Goal: Information Seeking & Learning: Learn about a topic

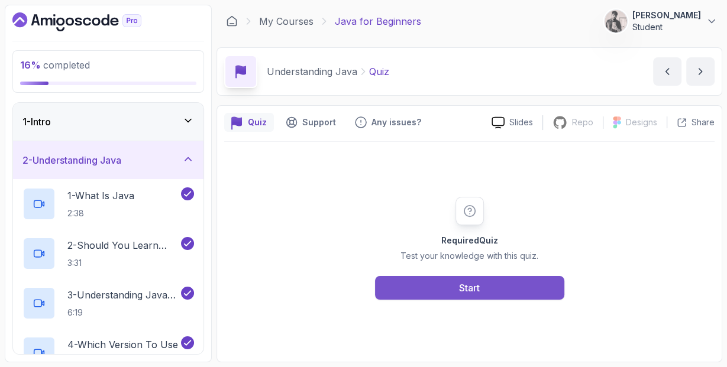
scroll to position [202, 0]
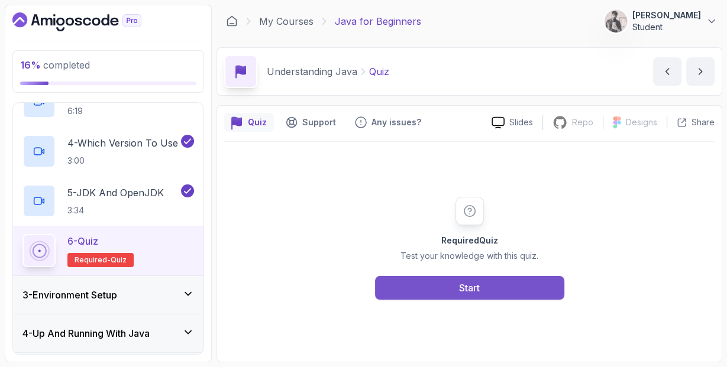
click at [440, 282] on button "Start" at bounding box center [469, 288] width 189 height 24
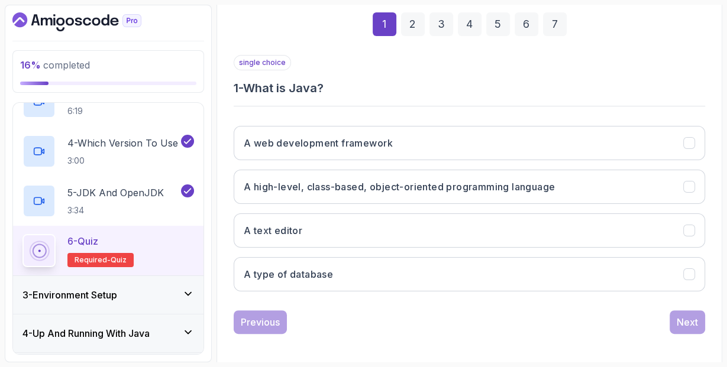
scroll to position [176, 0]
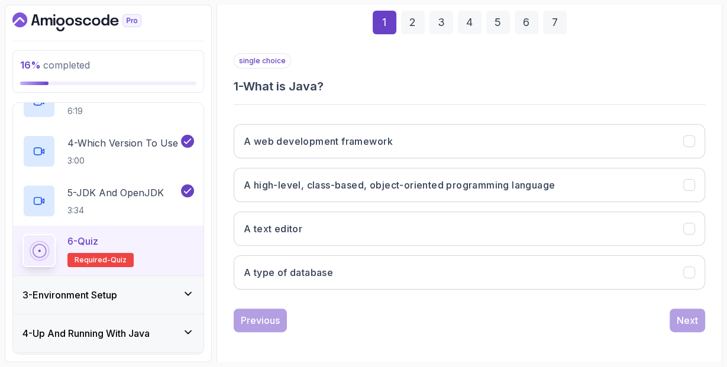
click at [397, 201] on div "A web development framework A high-level, class-based, object-oriented programm…" at bounding box center [470, 207] width 472 height 185
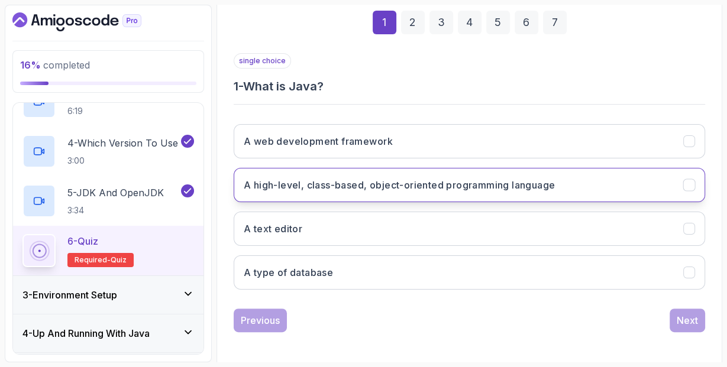
click at [456, 181] on h3 "A high-level, class-based, object-oriented programming language" at bounding box center [399, 185] width 311 height 14
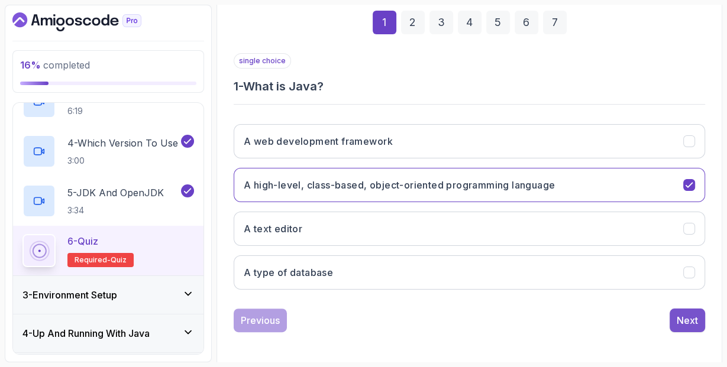
click at [677, 314] on div "Next" at bounding box center [687, 321] width 21 height 14
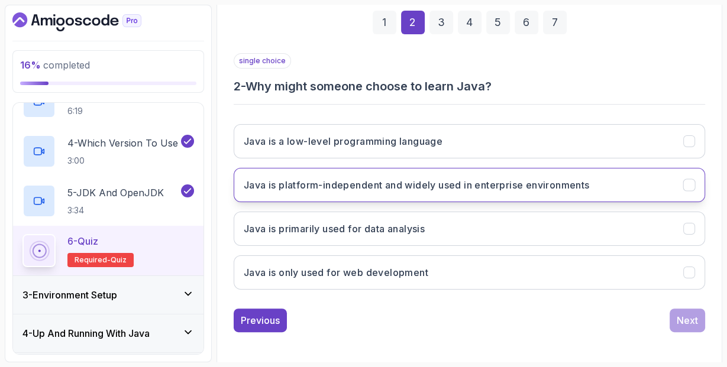
click at [364, 183] on h3 "Java is platform-independent and widely used in enterprise environments" at bounding box center [417, 185] width 346 height 14
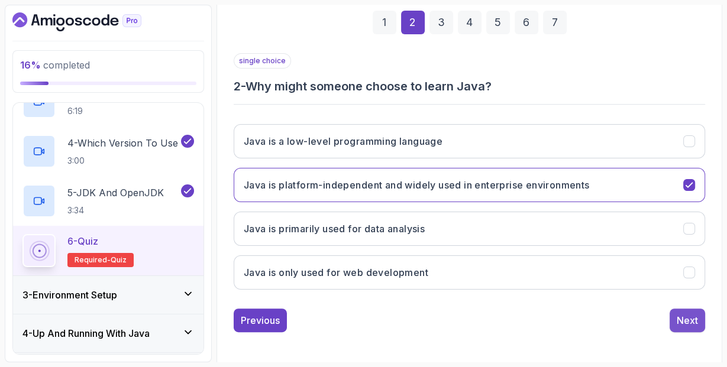
click at [689, 317] on div "Next" at bounding box center [687, 321] width 21 height 14
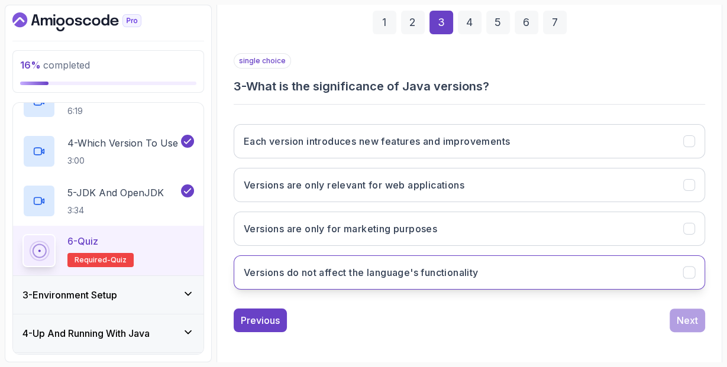
click at [452, 276] on h3 "Versions do not affect the language's functionality" at bounding box center [361, 273] width 234 height 14
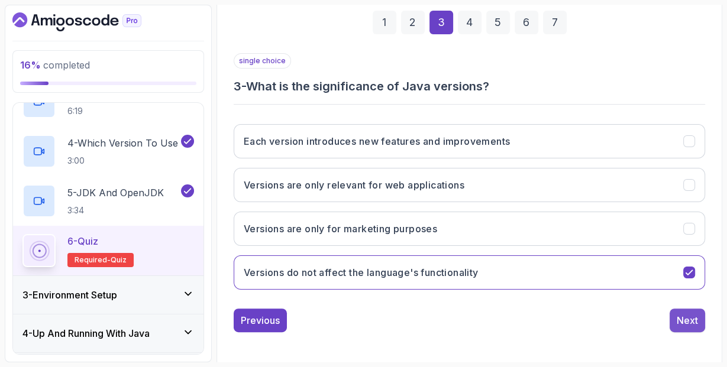
click at [679, 316] on div "Next" at bounding box center [687, 321] width 21 height 14
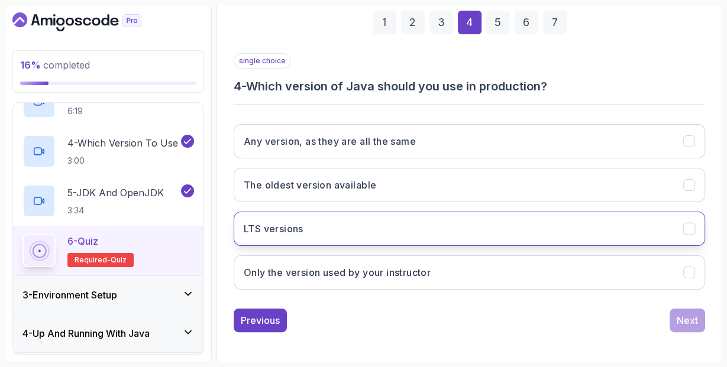
click at [499, 235] on button "LTS versions" at bounding box center [470, 229] width 472 height 34
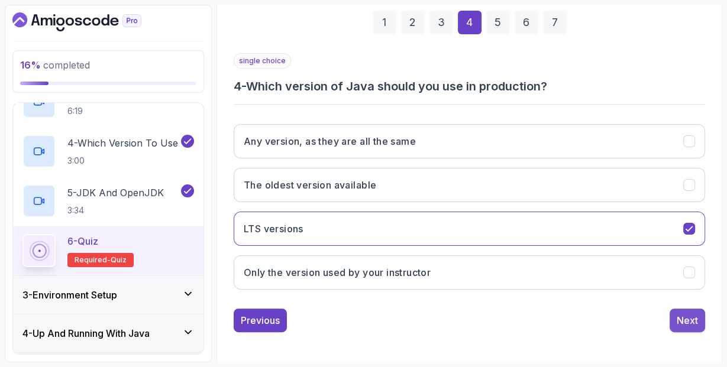
click at [683, 322] on div "Next" at bounding box center [687, 321] width 21 height 14
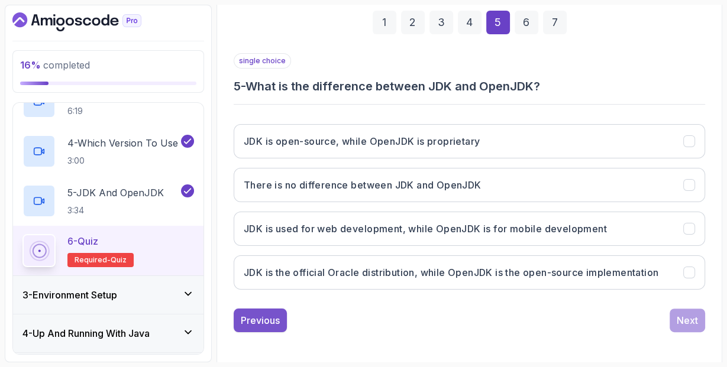
click at [260, 314] on div "Previous" at bounding box center [260, 321] width 39 height 14
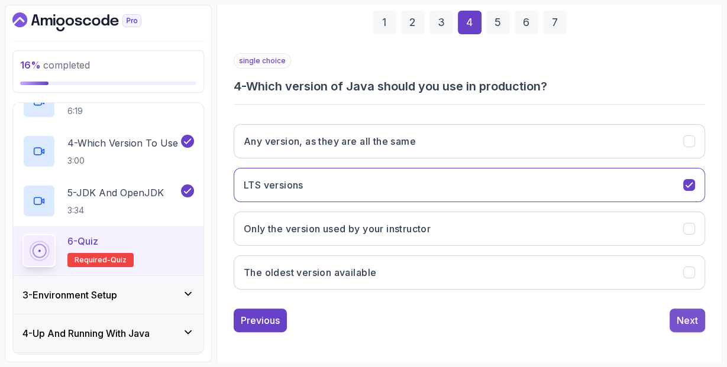
click at [680, 314] on div "Next" at bounding box center [687, 321] width 21 height 14
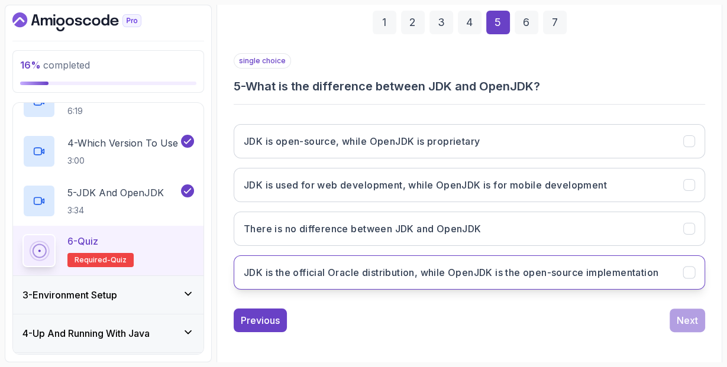
click at [522, 276] on h3 "JDK is the official Oracle distribution, while OpenJDK is the open-source imple…" at bounding box center [451, 273] width 415 height 14
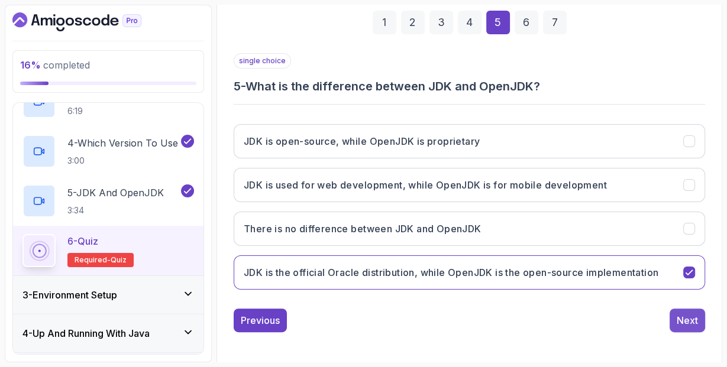
click at [694, 324] on div "Next" at bounding box center [687, 321] width 21 height 14
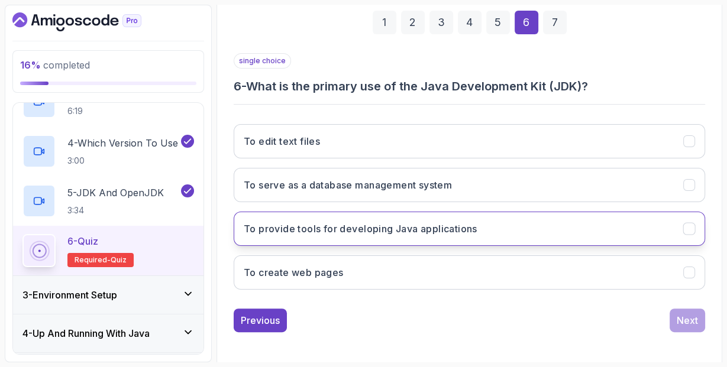
click at [402, 217] on button "To provide tools for developing Java applications" at bounding box center [470, 229] width 472 height 34
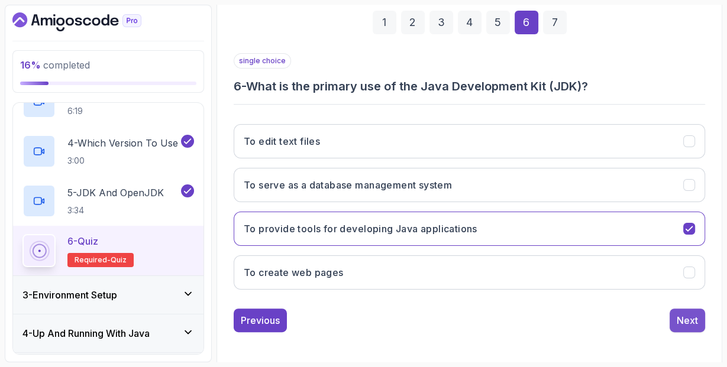
click at [690, 319] on div "Next" at bounding box center [687, 321] width 21 height 14
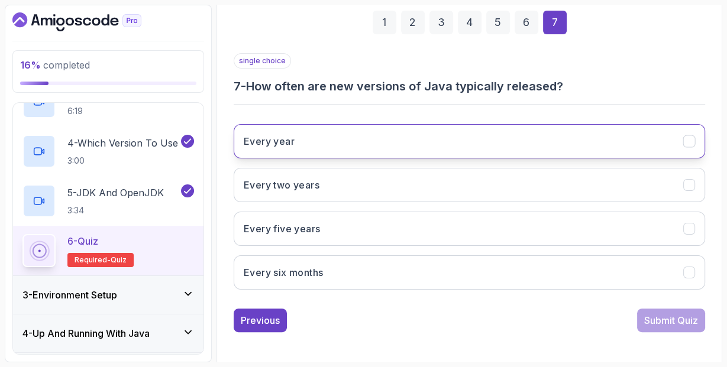
click at [511, 130] on button "Every year" at bounding box center [470, 141] width 472 height 34
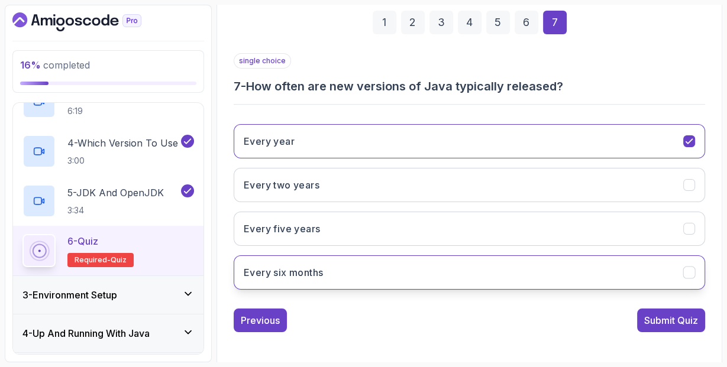
click at [464, 259] on button "Every six months" at bounding box center [470, 273] width 472 height 34
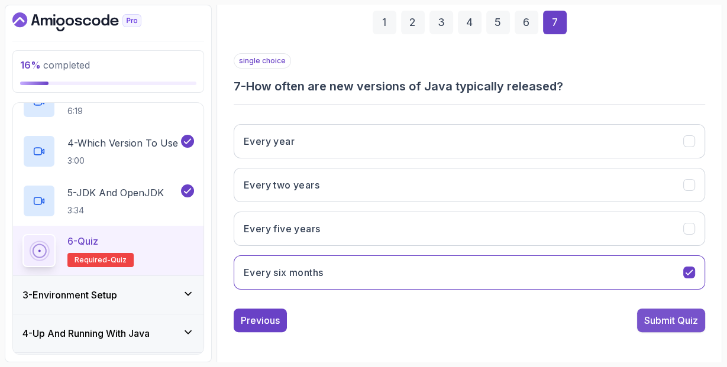
click at [681, 321] on div "Submit Quiz" at bounding box center [671, 321] width 54 height 14
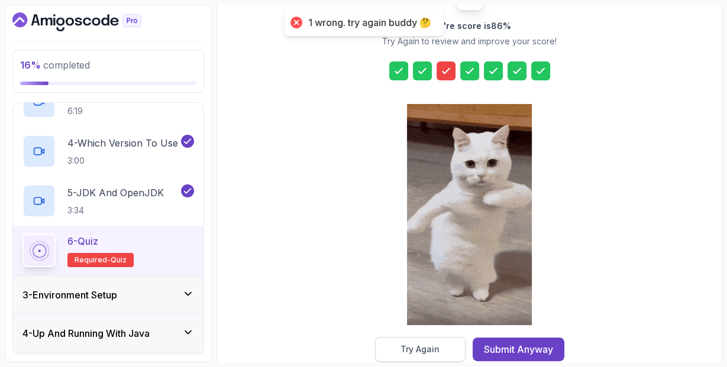
click at [415, 351] on div "Try Again" at bounding box center [420, 350] width 39 height 12
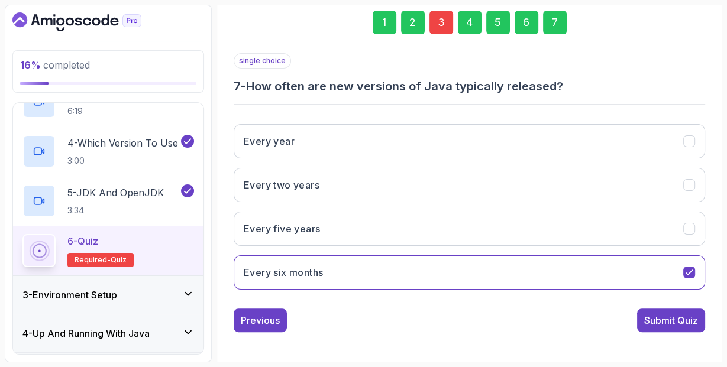
click at [439, 20] on div "3" at bounding box center [442, 23] width 24 height 24
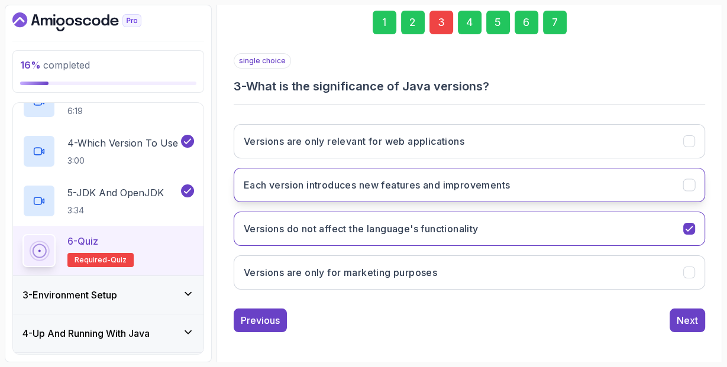
click at [450, 180] on h3 "Each version introduces new features and improvements" at bounding box center [377, 185] width 266 height 14
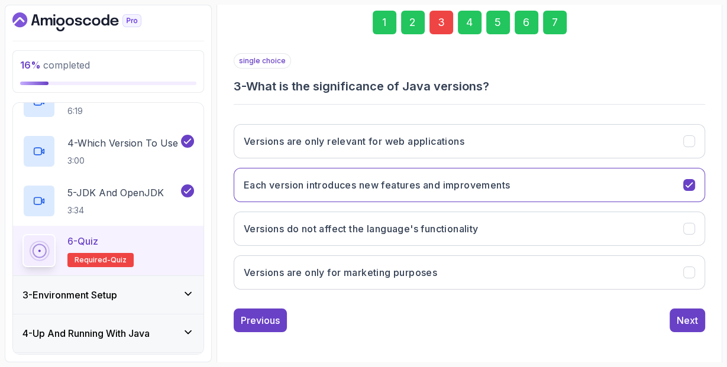
click at [551, 31] on div "7" at bounding box center [555, 23] width 24 height 24
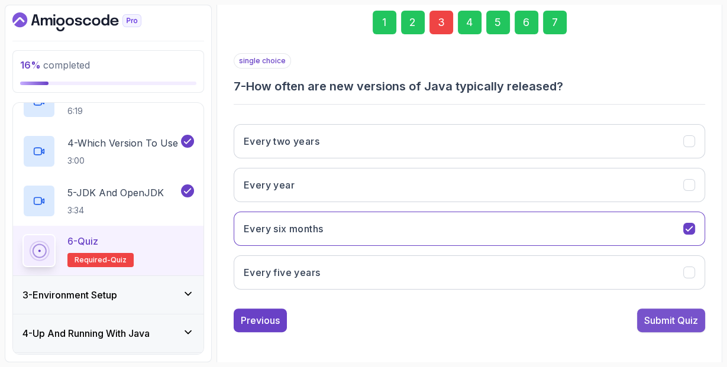
click at [654, 316] on div "Submit Quiz" at bounding box center [671, 321] width 54 height 14
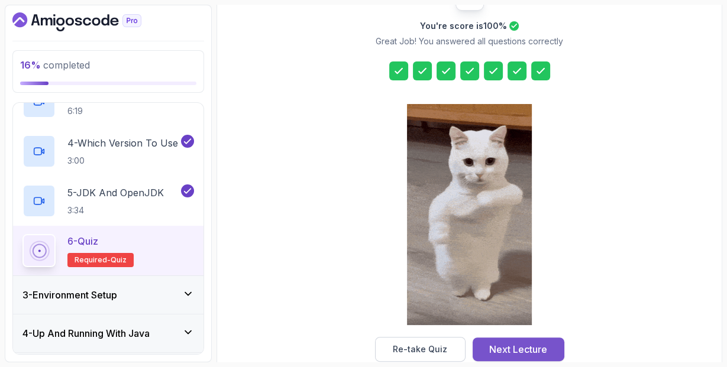
click at [543, 344] on div "Next Lecture" at bounding box center [518, 350] width 58 height 14
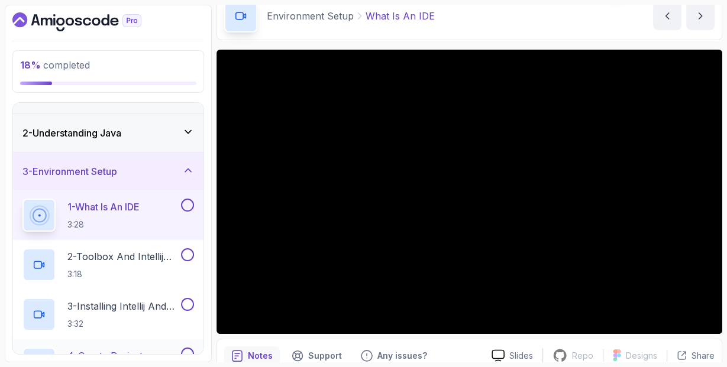
scroll to position [25, 0]
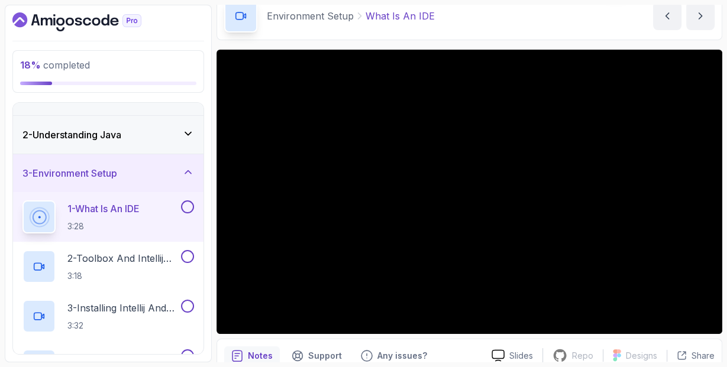
click at [514, 7] on div "Environment Setup What Is An IDE What Is An IDE by [PERSON_NAME]" at bounding box center [470, 16] width 506 height 49
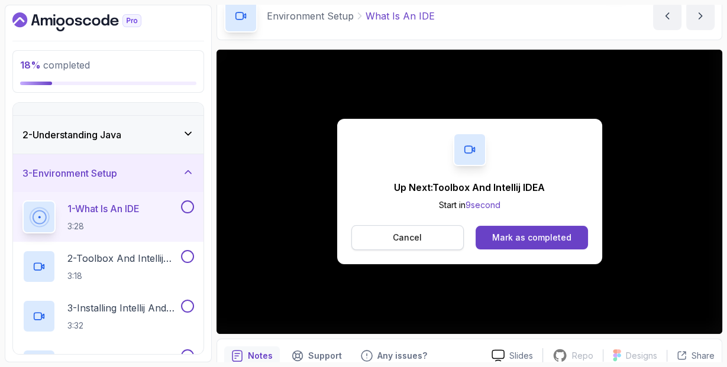
click at [411, 246] on button "Cancel" at bounding box center [407, 237] width 113 height 25
click at [567, 242] on div "Mark as completed" at bounding box center [531, 238] width 79 height 12
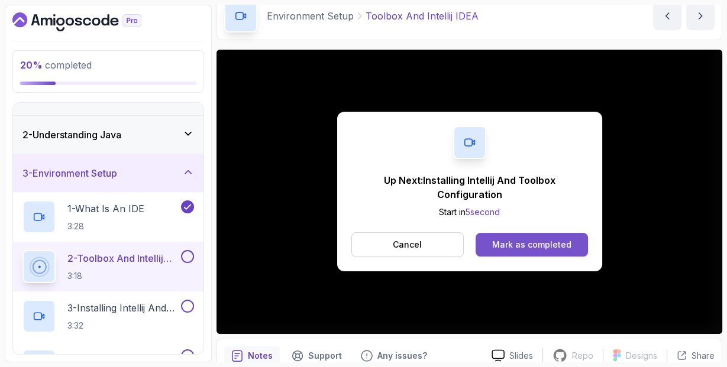
click at [527, 240] on div "Mark as completed" at bounding box center [531, 245] width 79 height 12
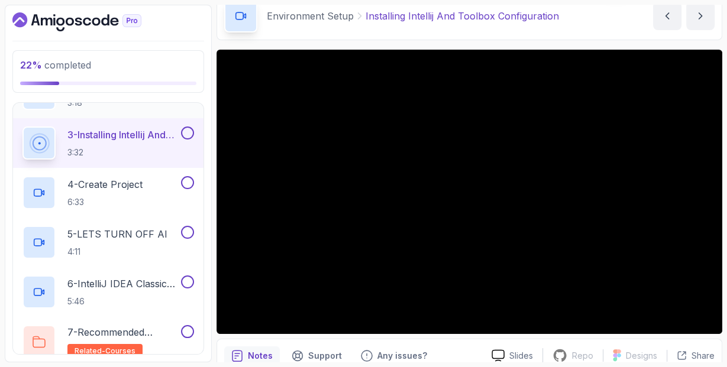
scroll to position [226, 0]
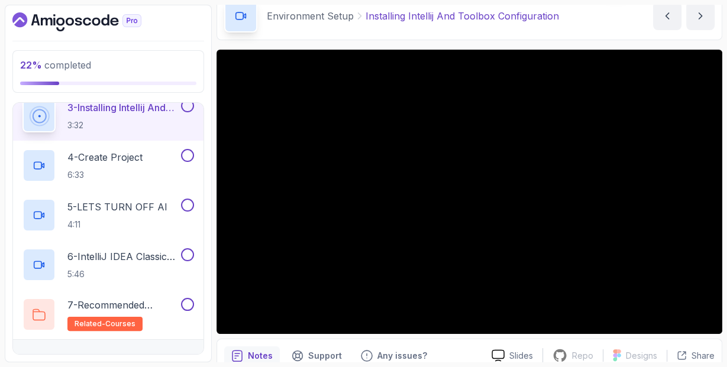
click at [188, 112] on button "3 - Installing Intellij And Toolbox Configuration 3:32" at bounding box center [108, 115] width 172 height 33
click at [157, 166] on div "4 - Create Project 6:33" at bounding box center [100, 165] width 156 height 33
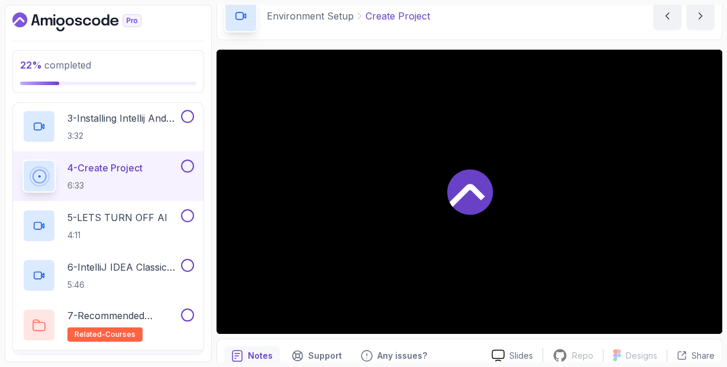
scroll to position [203, 0]
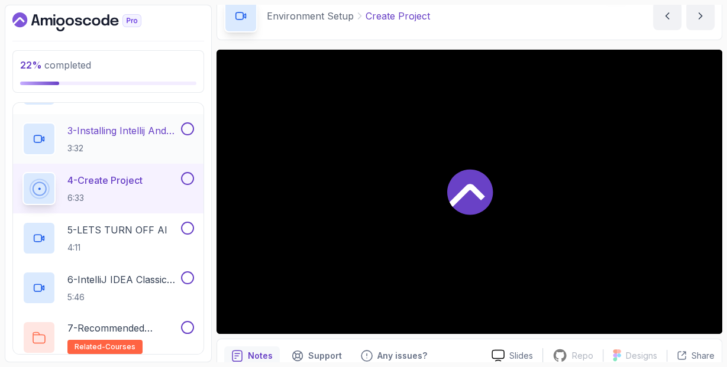
click at [187, 128] on button at bounding box center [187, 128] width 13 height 13
click at [382, 44] on main "My Courses Java for Beginners 1601 Points [PERSON_NAME] Student 3 - Environment…" at bounding box center [470, 184] width 506 height 358
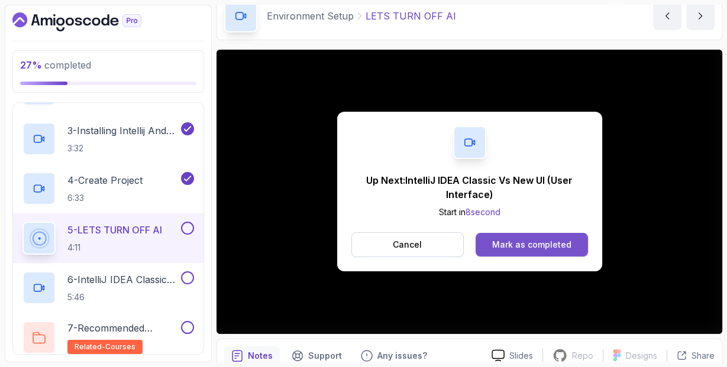
click at [506, 248] on div "Mark as completed" at bounding box center [531, 245] width 79 height 12
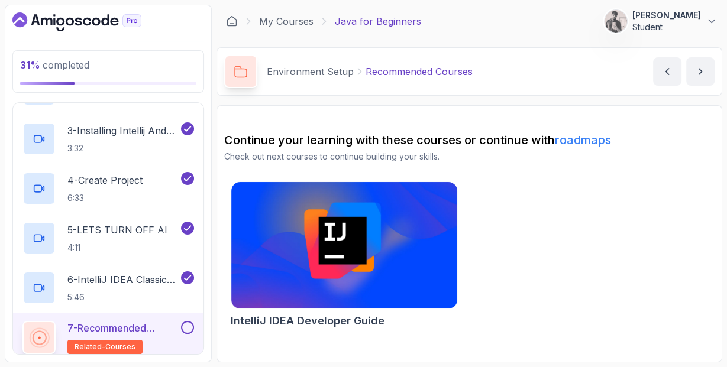
click at [183, 317] on div "7 - Recommended Courses related-courses" at bounding box center [108, 338] width 191 height 50
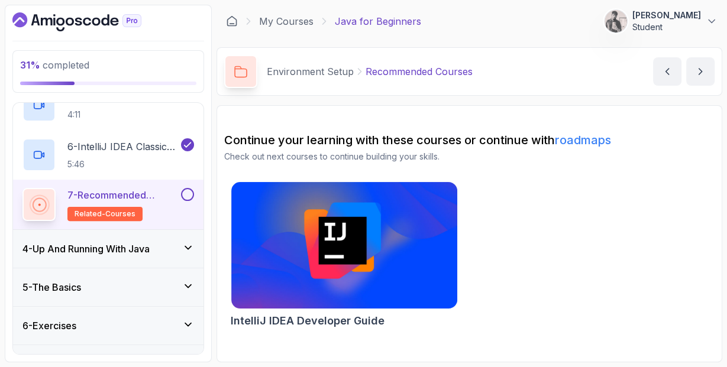
scroll to position [363, 0]
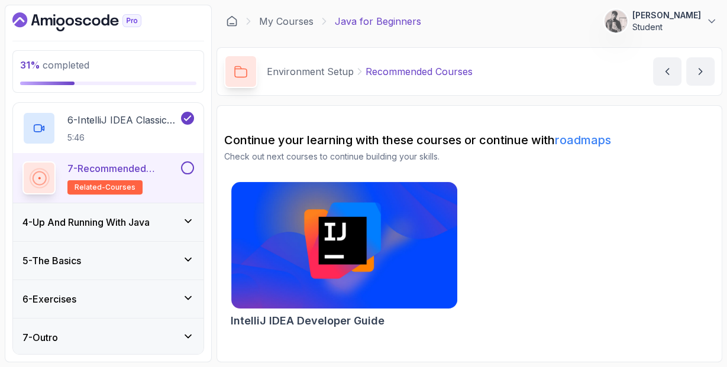
click at [189, 163] on button at bounding box center [187, 168] width 13 height 13
click at [191, 223] on icon at bounding box center [188, 221] width 12 height 12
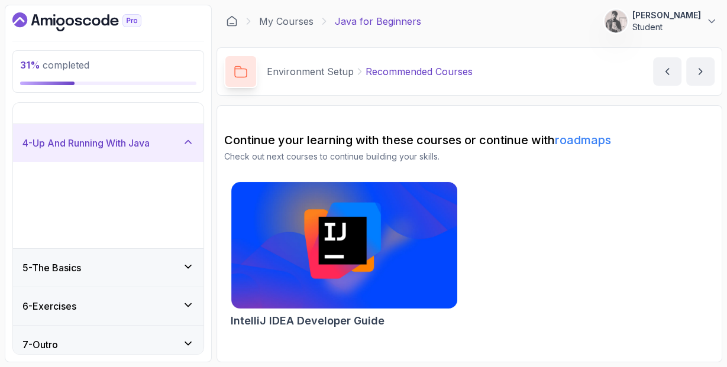
scroll to position [15, 0]
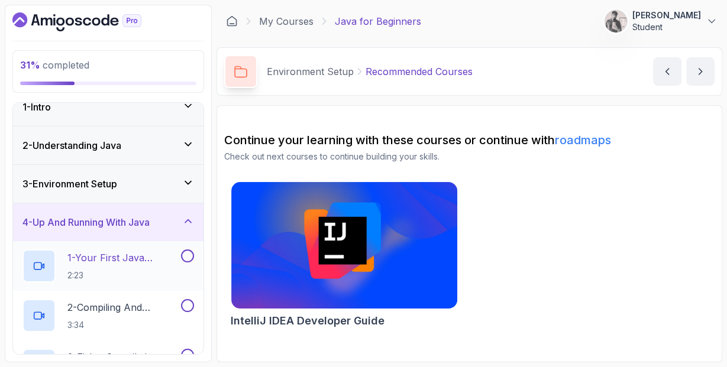
click at [182, 261] on button "1 - Your First Java Program 2:23" at bounding box center [108, 266] width 172 height 33
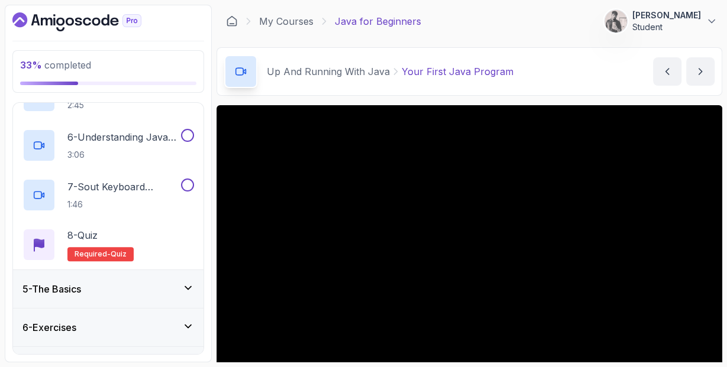
scroll to position [389, 0]
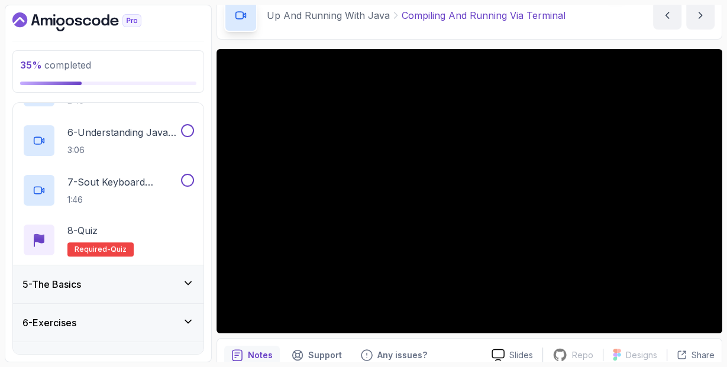
scroll to position [95, 0]
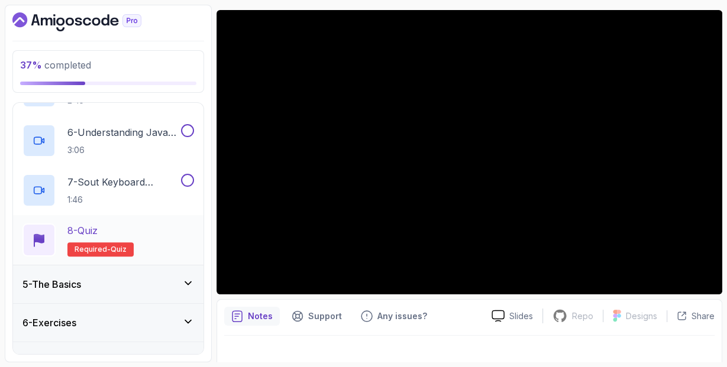
click at [153, 228] on div "8 - Quiz Required- quiz" at bounding box center [108, 240] width 172 height 33
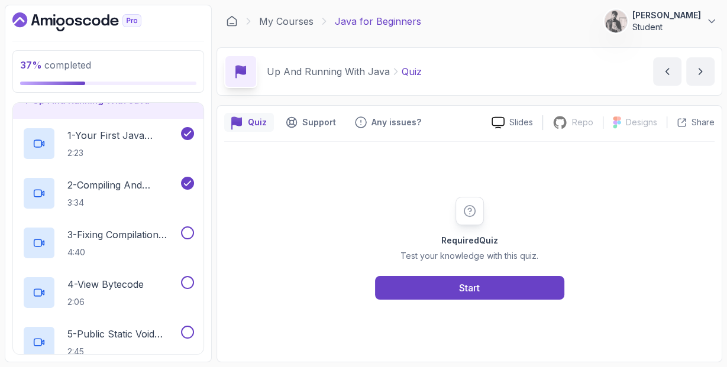
scroll to position [138, 0]
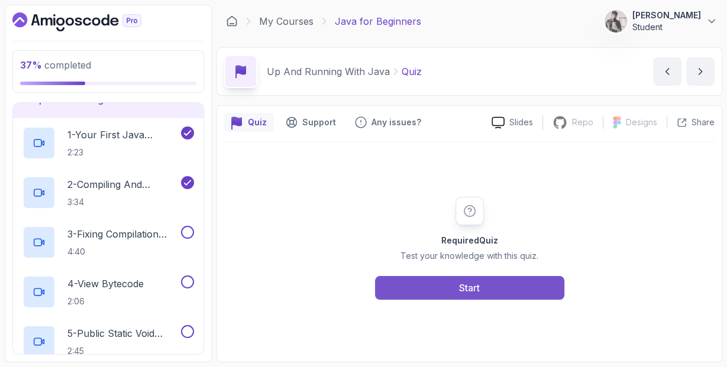
click at [440, 286] on button "Start" at bounding box center [469, 288] width 189 height 24
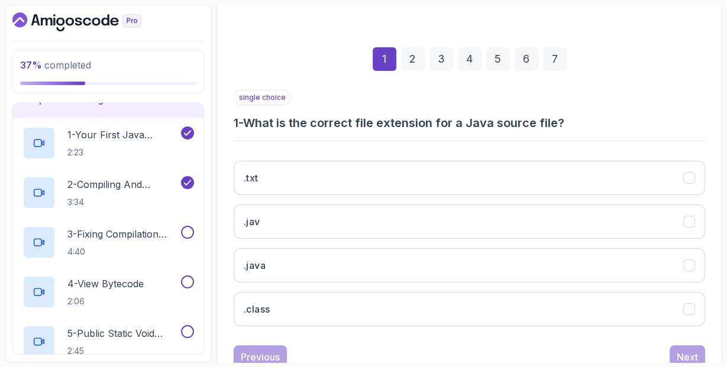
scroll to position [176, 0]
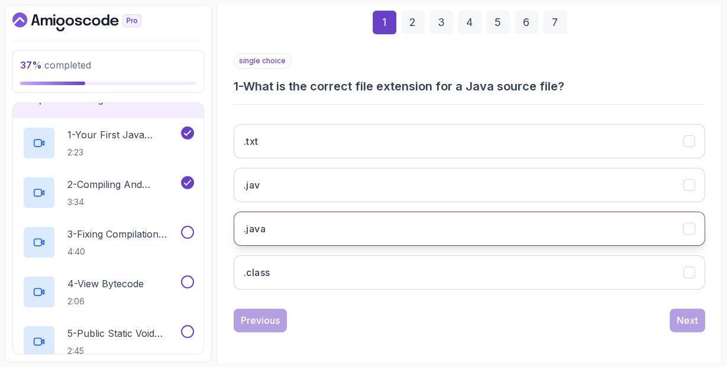
click at [340, 225] on button ".java" at bounding box center [470, 229] width 472 height 34
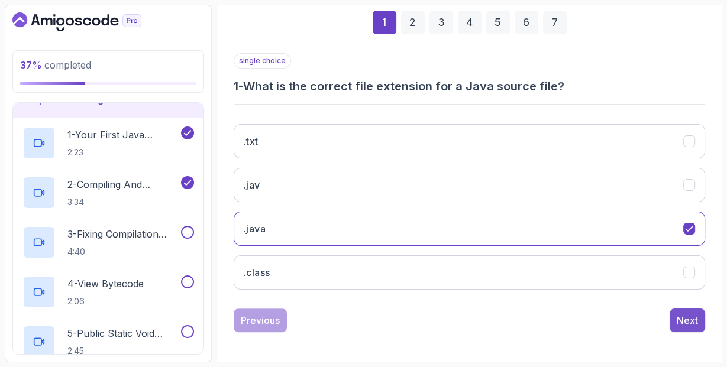
click at [682, 314] on div "Next" at bounding box center [687, 321] width 21 height 14
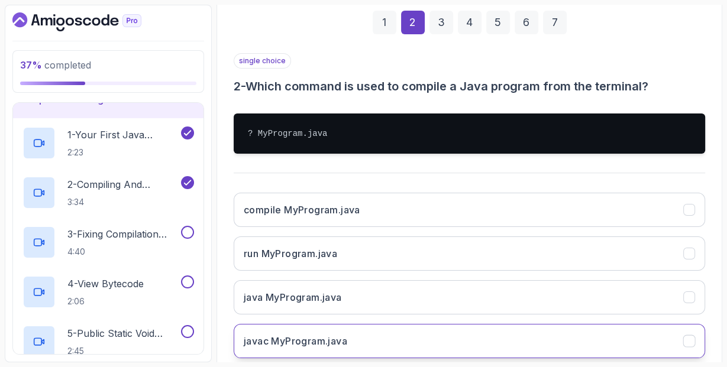
click at [406, 334] on button "javac MyProgram.java" at bounding box center [470, 341] width 472 height 34
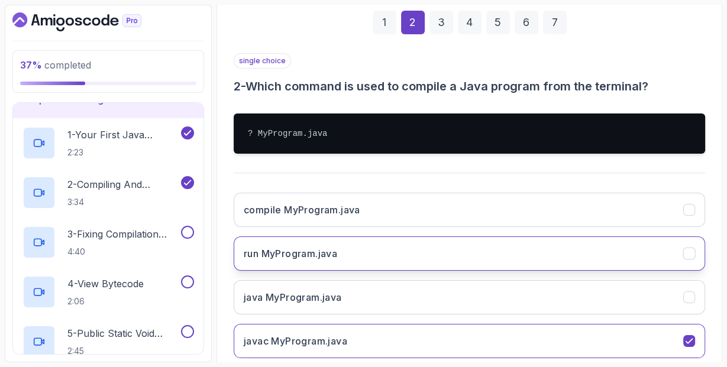
scroll to position [245, 0]
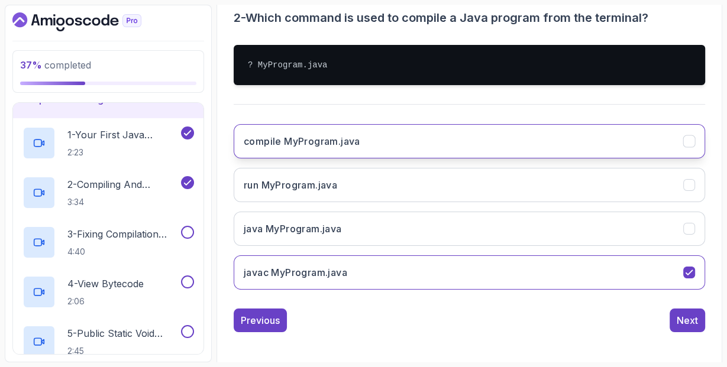
click at [460, 150] on button "compile MyProgram.java" at bounding box center [470, 141] width 472 height 34
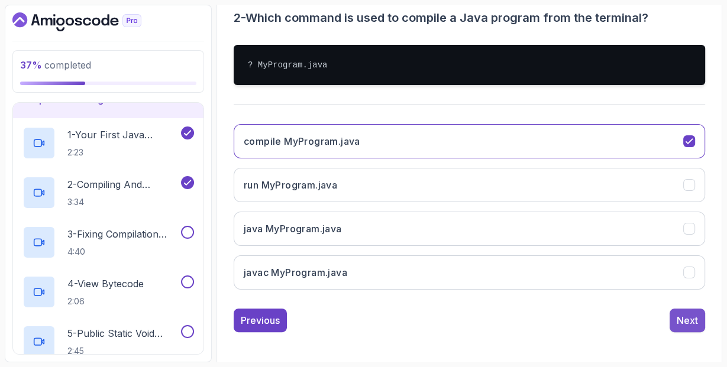
click at [678, 319] on div "Next" at bounding box center [687, 321] width 21 height 14
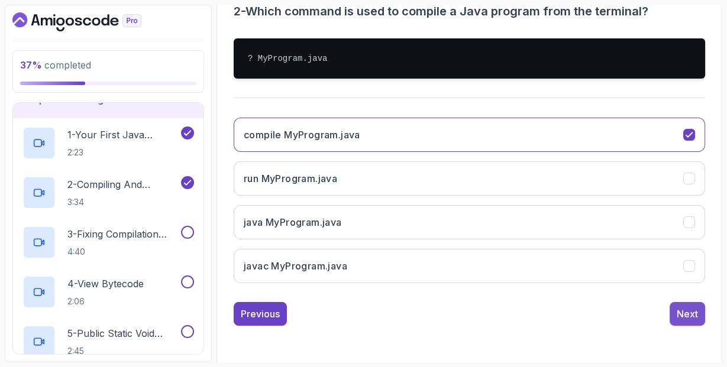
scroll to position [193, 0]
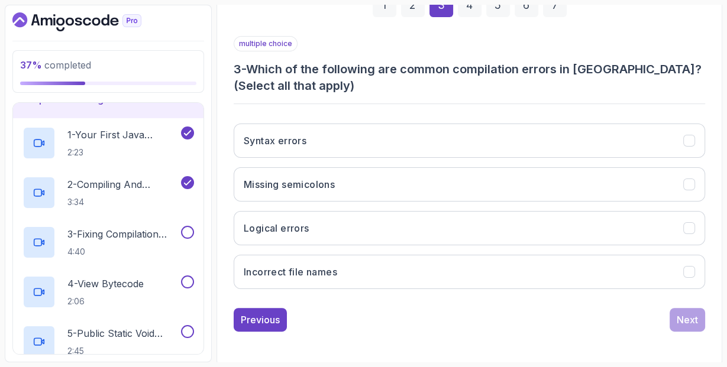
click at [361, 104] on div "multiple choice 3 - Which of the following are common compilation errors in [GE…" at bounding box center [470, 167] width 472 height 263
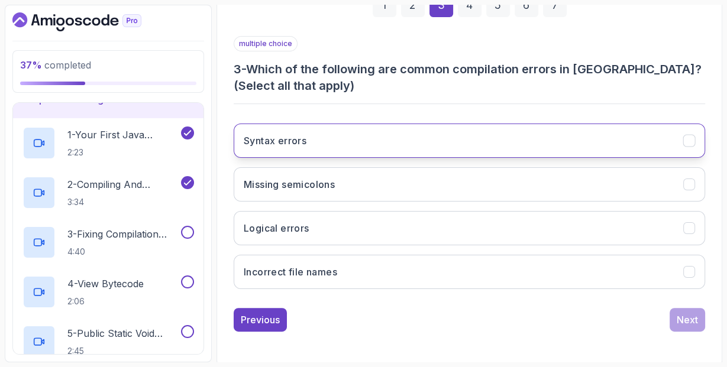
click at [387, 138] on button "Syntax errors" at bounding box center [470, 141] width 472 height 34
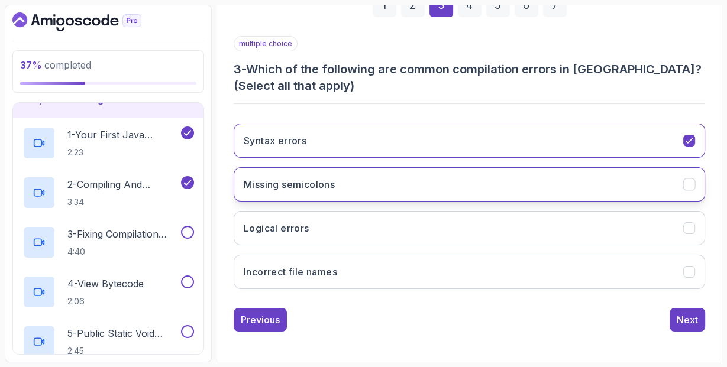
click at [392, 176] on button "Missing semicolons" at bounding box center [470, 184] width 472 height 34
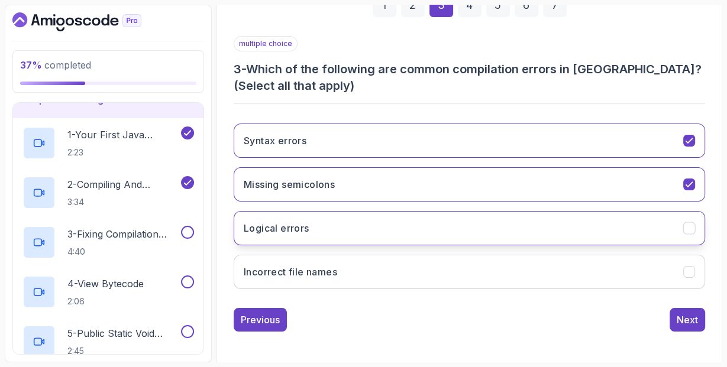
click at [402, 226] on button "Logical errors" at bounding box center [470, 228] width 472 height 34
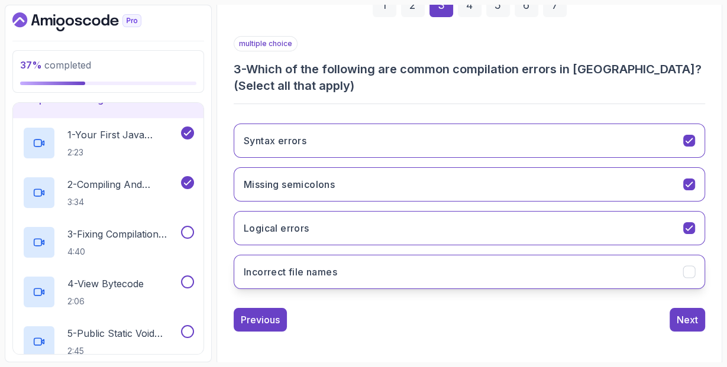
click at [424, 269] on button "Incorrect file names" at bounding box center [470, 272] width 472 height 34
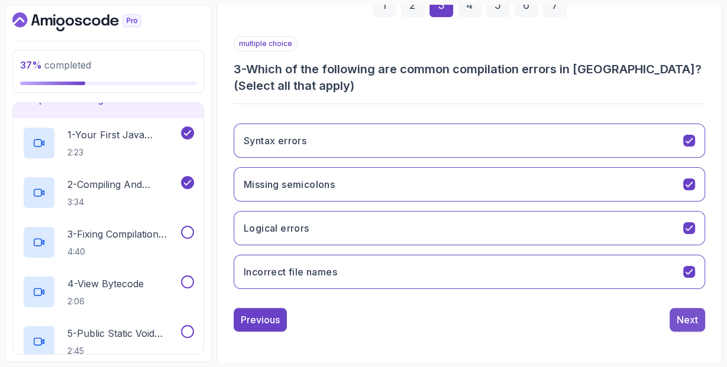
click at [693, 313] on div "Next" at bounding box center [687, 320] width 21 height 14
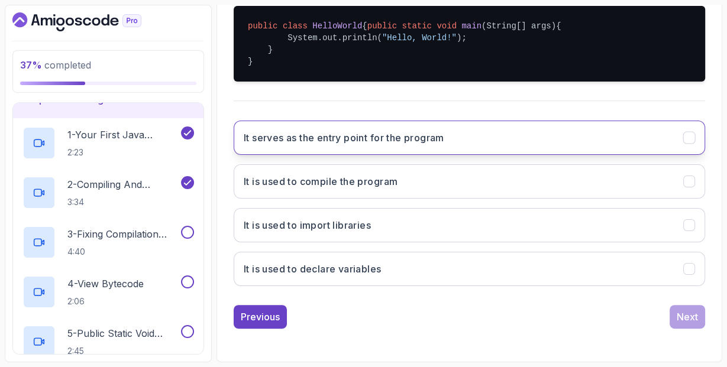
scroll to position [292, 0]
click at [374, 149] on button "It serves as the entry point for the program" at bounding box center [470, 138] width 472 height 34
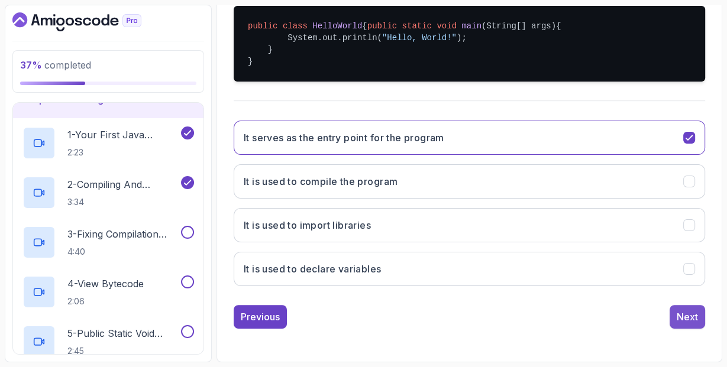
click at [704, 321] on button "Next" at bounding box center [687, 317] width 35 height 24
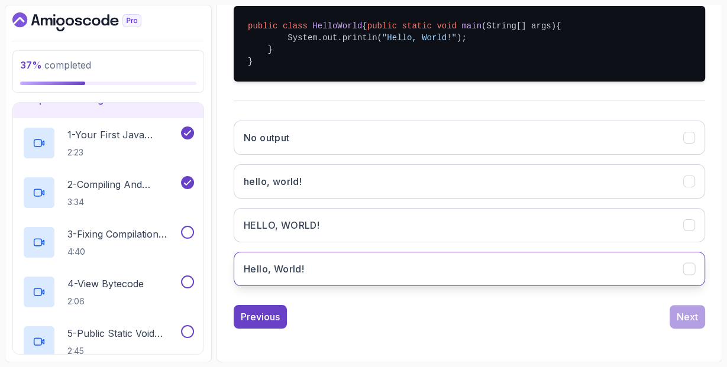
click at [469, 280] on button "Hello, World!" at bounding box center [470, 269] width 472 height 34
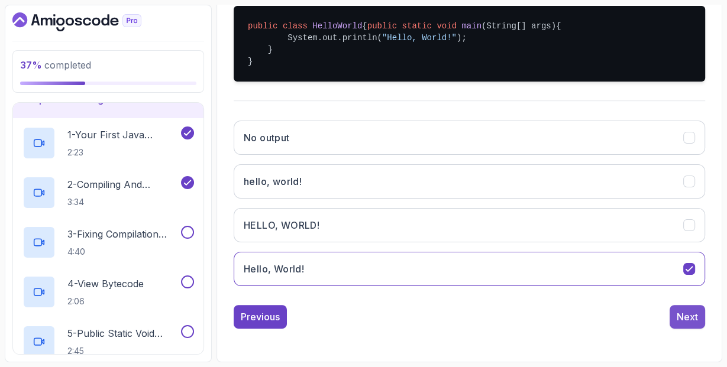
click at [683, 324] on div "Next" at bounding box center [687, 317] width 21 height 14
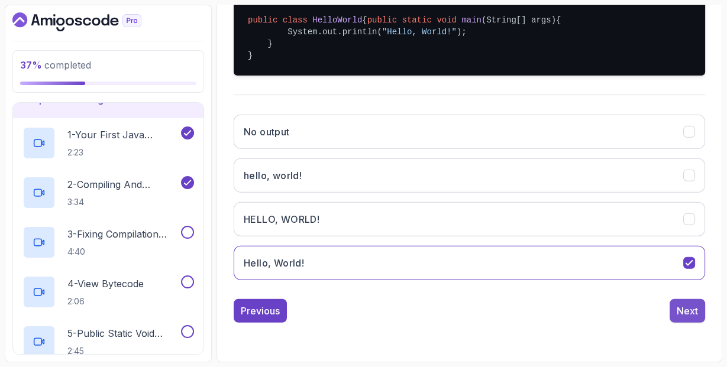
scroll to position [176, 0]
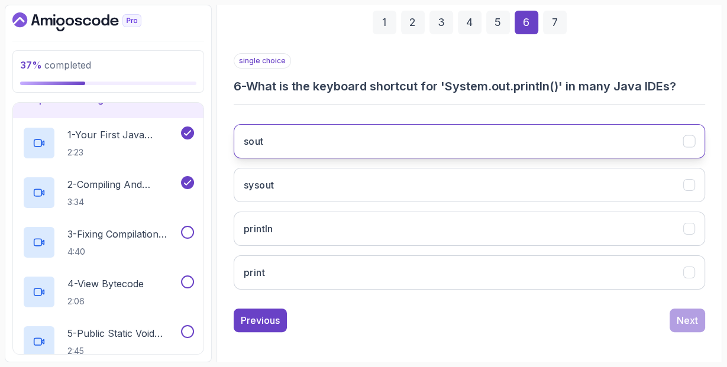
click at [339, 142] on button "sout" at bounding box center [470, 141] width 472 height 34
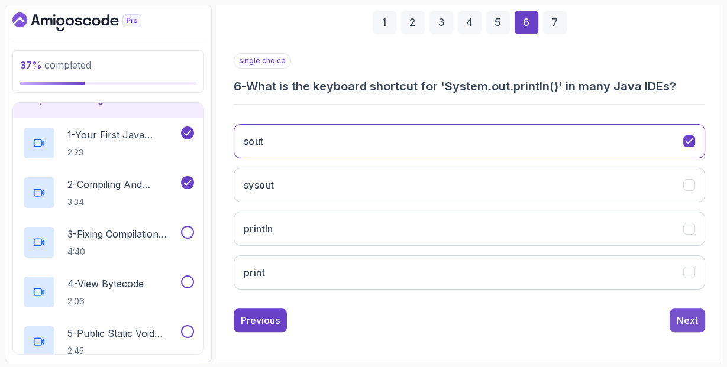
click at [693, 323] on div "Next" at bounding box center [687, 321] width 21 height 14
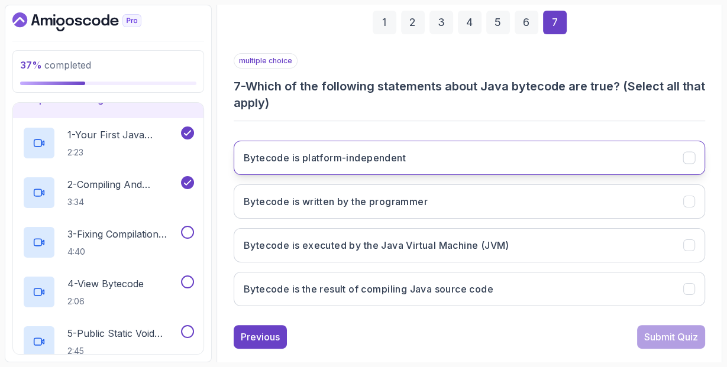
click at [405, 167] on button "Bytecode is platform-independent" at bounding box center [470, 158] width 472 height 34
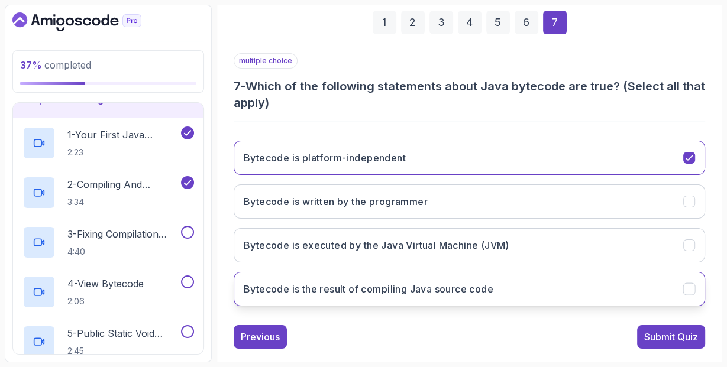
click at [392, 297] on button "Bytecode is the result of compiling Java source code" at bounding box center [470, 289] width 472 height 34
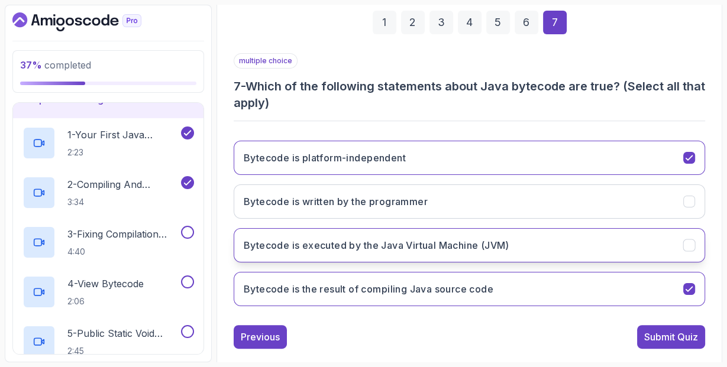
click at [415, 228] on button "Bytecode is executed by the Java Virtual Machine (JVM)" at bounding box center [470, 245] width 472 height 34
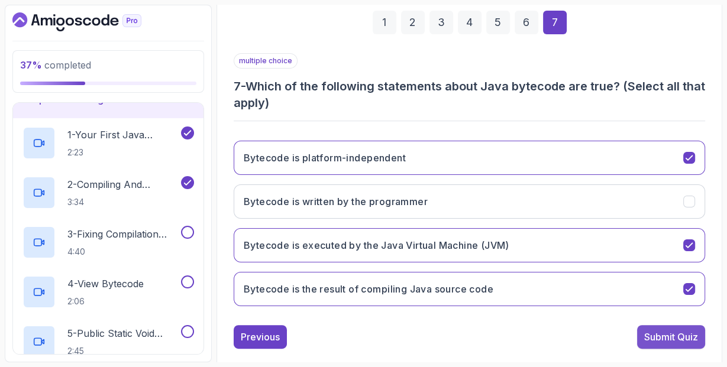
click at [644, 333] on div "Submit Quiz" at bounding box center [671, 337] width 54 height 14
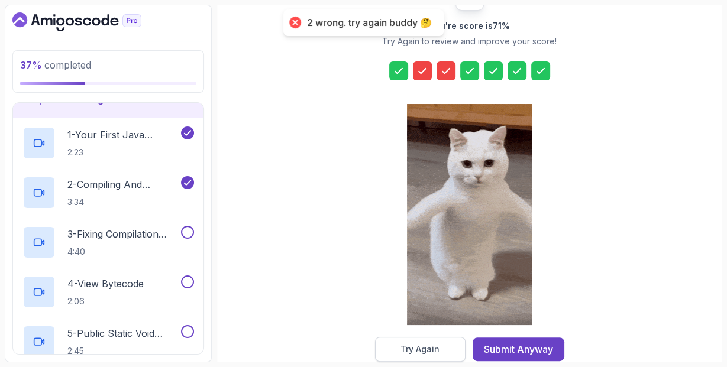
click at [432, 351] on div "Try Again" at bounding box center [420, 350] width 39 height 12
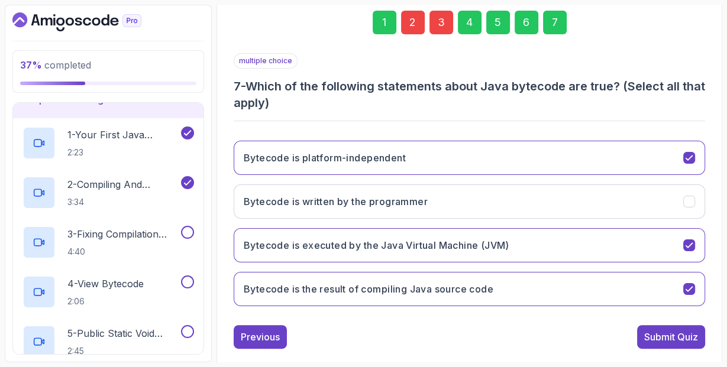
click at [438, 25] on div "3" at bounding box center [442, 23] width 24 height 24
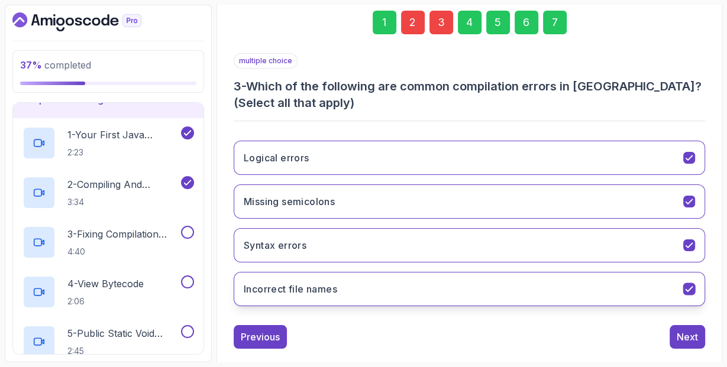
click at [416, 278] on button "Incorrect file names" at bounding box center [470, 289] width 472 height 34
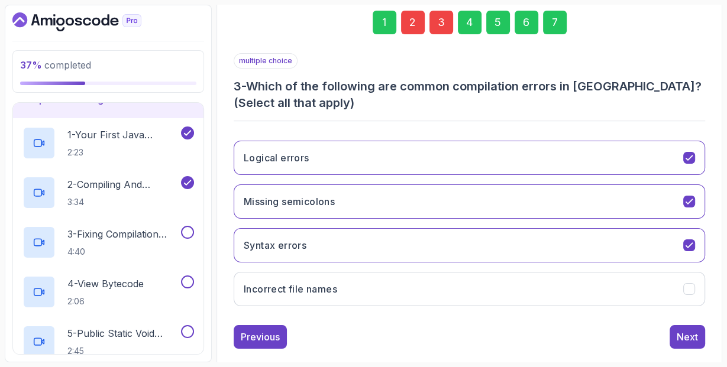
click at [413, 21] on div "2" at bounding box center [413, 23] width 24 height 24
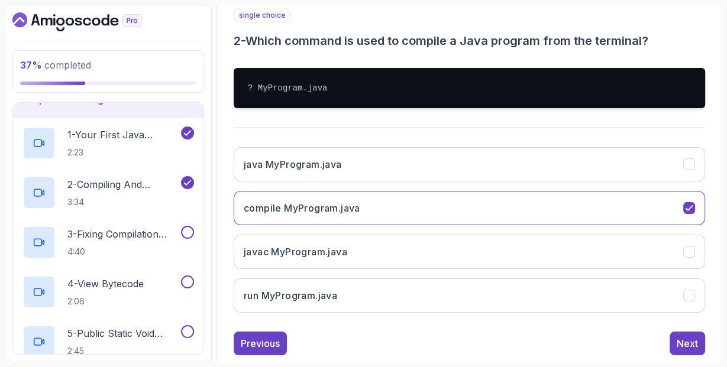
scroll to position [235, 0]
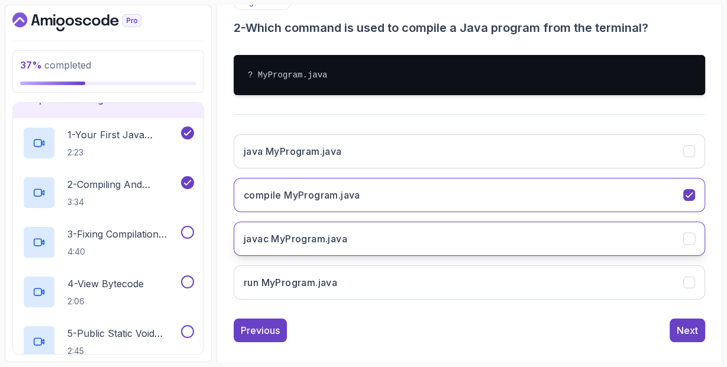
click at [428, 237] on button "javac MyProgram.java" at bounding box center [470, 239] width 472 height 34
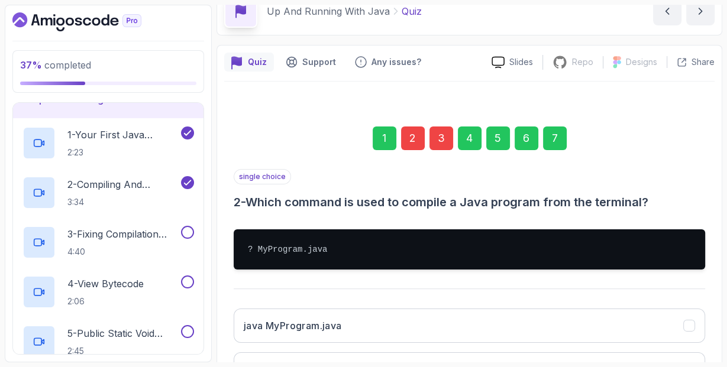
scroll to position [0, 0]
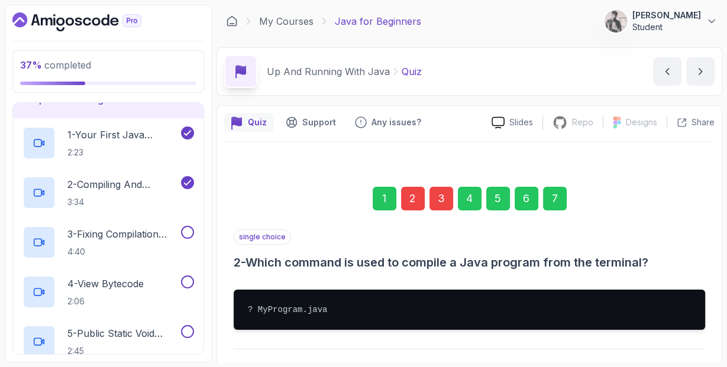
click at [558, 203] on div "7" at bounding box center [555, 199] width 24 height 24
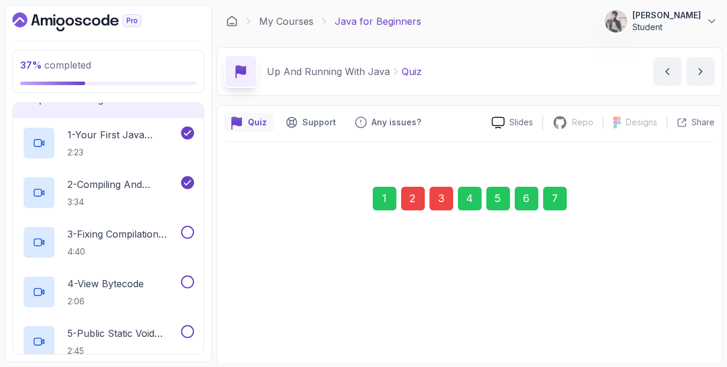
scroll to position [193, 0]
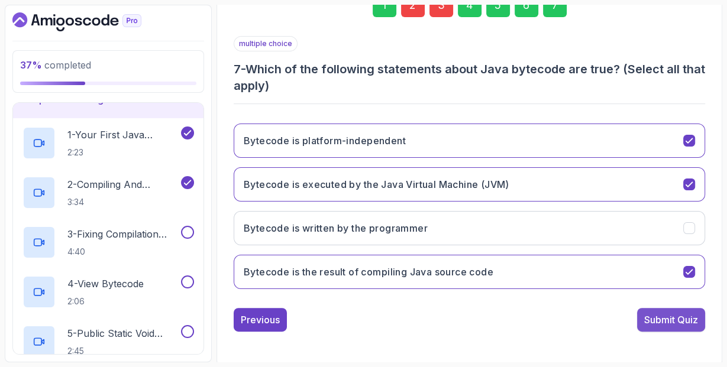
click at [641, 312] on button "Submit Quiz" at bounding box center [671, 320] width 68 height 24
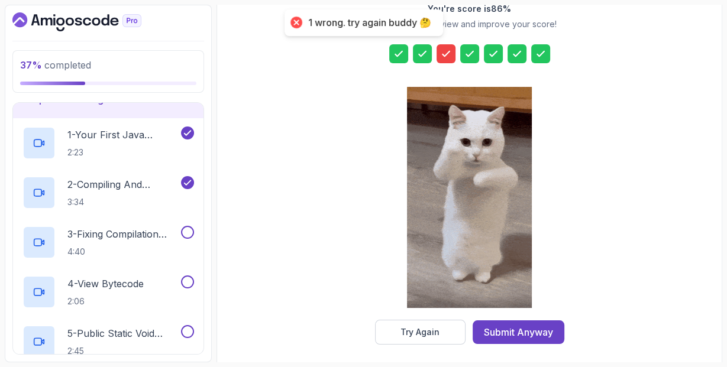
click at [445, 53] on icon at bounding box center [446, 53] width 7 height 5
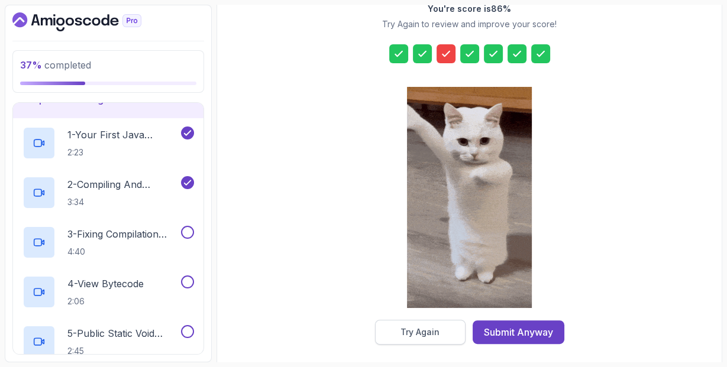
click at [424, 332] on div "Try Again" at bounding box center [420, 333] width 39 height 12
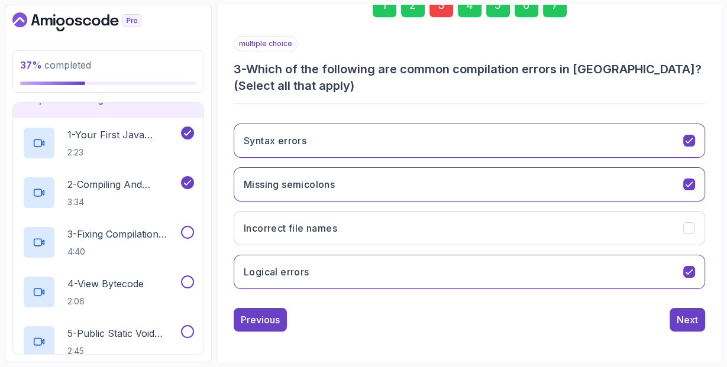
click at [442, 14] on div "3" at bounding box center [442, 5] width 24 height 24
click at [321, 263] on button "Logical errors" at bounding box center [470, 272] width 472 height 34
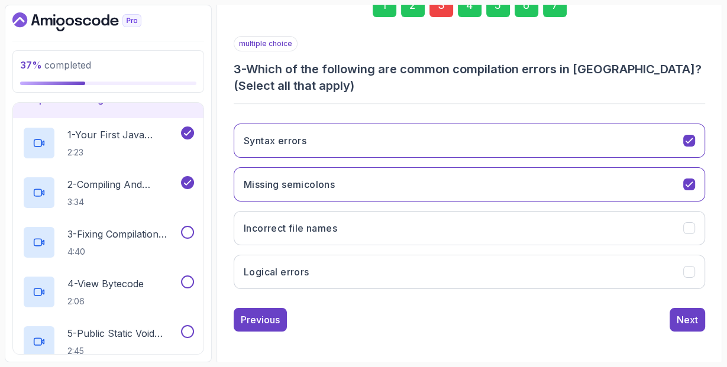
click at [557, 13] on div "7" at bounding box center [555, 5] width 24 height 24
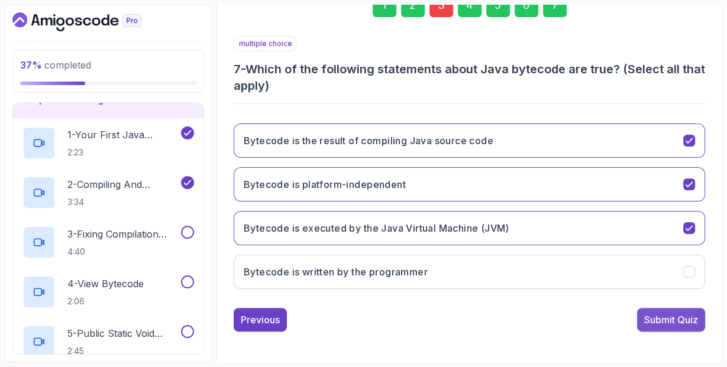
click at [667, 324] on button "Submit Quiz" at bounding box center [671, 320] width 68 height 24
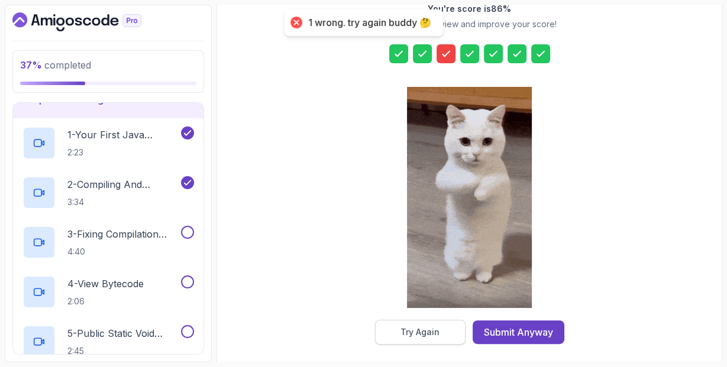
click at [441, 334] on button "Try Again" at bounding box center [420, 332] width 91 height 25
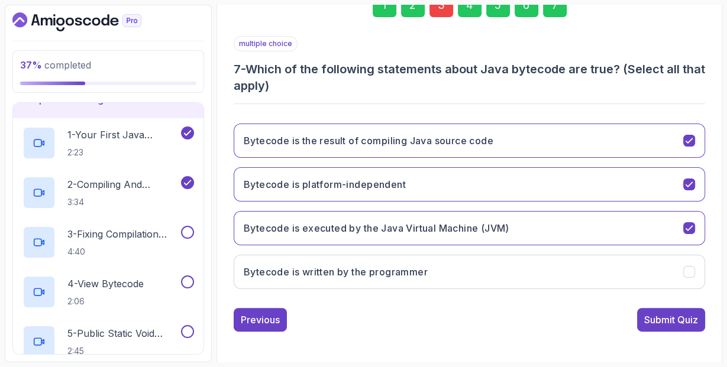
click at [444, 11] on div "3" at bounding box center [442, 5] width 24 height 24
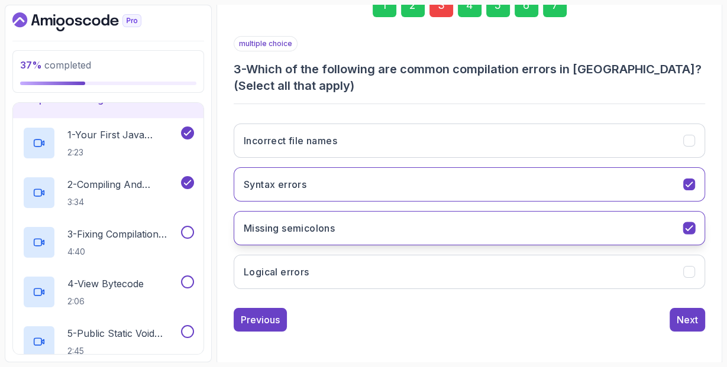
click at [386, 227] on button "Missing semicolons" at bounding box center [470, 228] width 472 height 34
click at [394, 224] on button "Missing semicolons" at bounding box center [470, 228] width 472 height 34
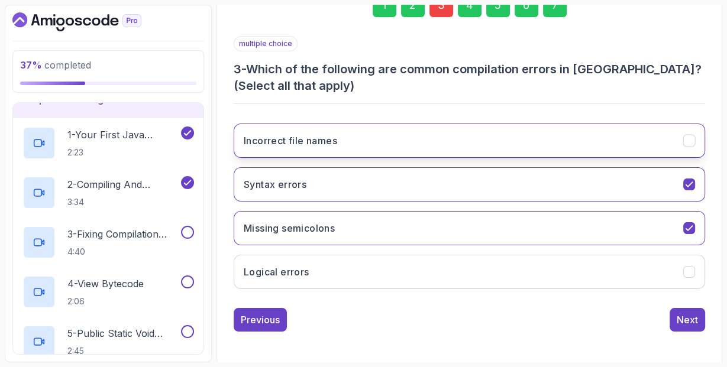
click at [445, 140] on button "Incorrect file names" at bounding box center [470, 141] width 472 height 34
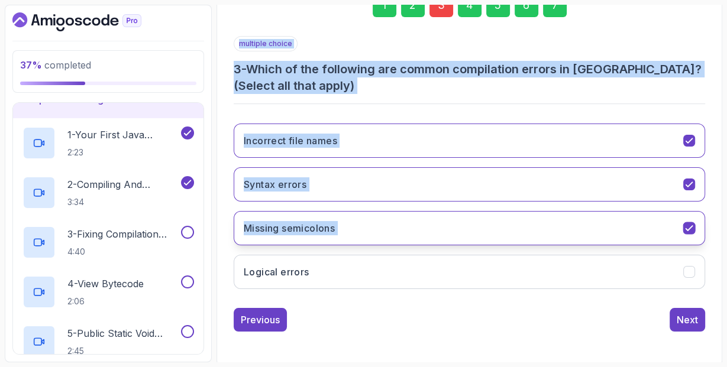
drag, startPoint x: 560, startPoint y: 8, endPoint x: 637, endPoint y: 221, distance: 226.1
click at [637, 221] on div "1 2 3 4 5 6 7 multiple choice 3 - Which of the following are common compilation…" at bounding box center [470, 153] width 472 height 357
click at [555, 14] on div "7" at bounding box center [555, 5] width 24 height 24
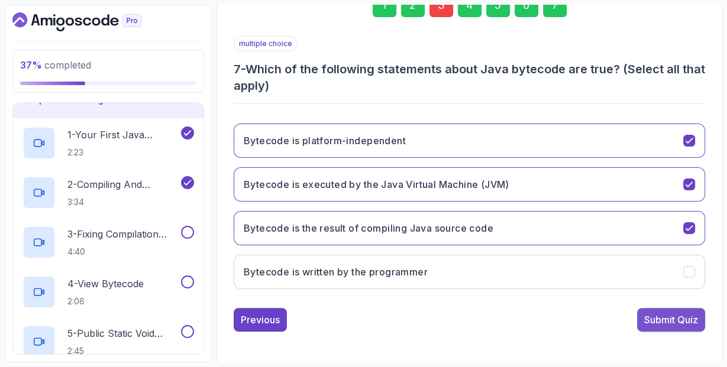
click at [687, 315] on div "Submit Quiz" at bounding box center [671, 320] width 54 height 14
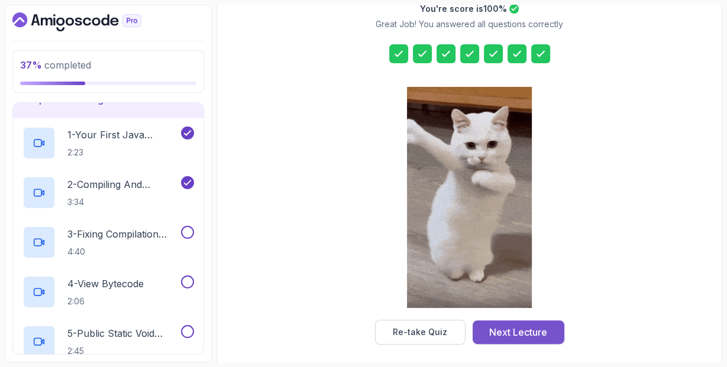
click at [529, 325] on div "Next Lecture" at bounding box center [518, 332] width 58 height 14
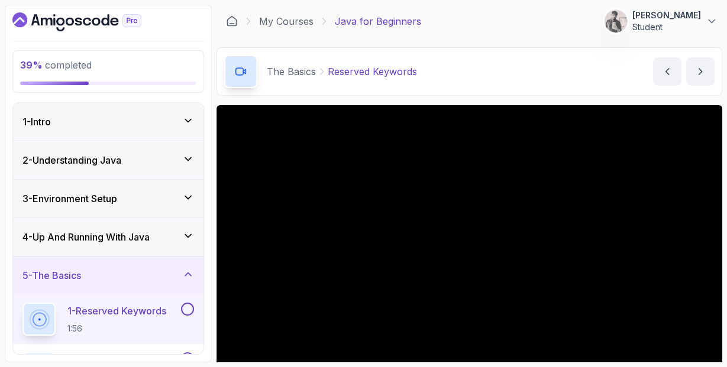
click at [179, 231] on div "4 - Up And Running With Java" at bounding box center [108, 237] width 172 height 14
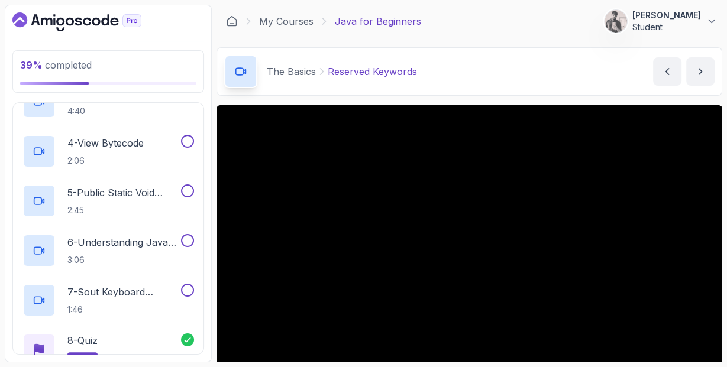
scroll to position [279, 0]
click at [191, 286] on button at bounding box center [187, 289] width 13 height 13
drag, startPoint x: 188, startPoint y: 225, endPoint x: 189, endPoint y: 234, distance: 9.5
click at [189, 234] on div "6 - Understanding Java Code 3:06" at bounding box center [108, 250] width 191 height 50
click at [189, 234] on button at bounding box center [187, 240] width 13 height 13
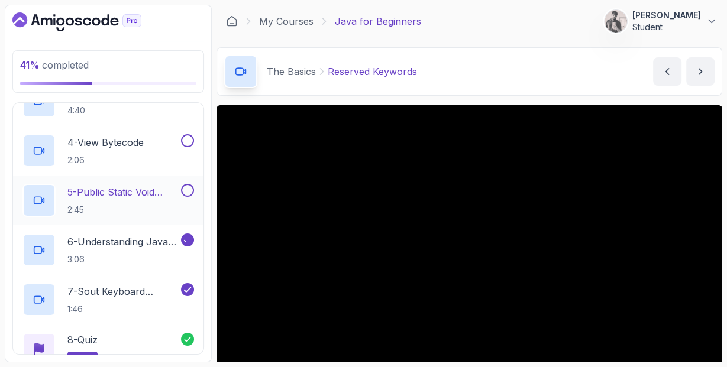
click at [191, 188] on button at bounding box center [187, 190] width 13 height 13
click at [187, 134] on button at bounding box center [187, 140] width 13 height 13
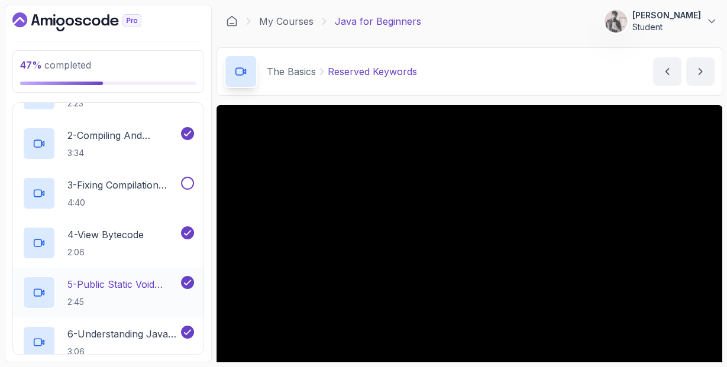
scroll to position [185, 0]
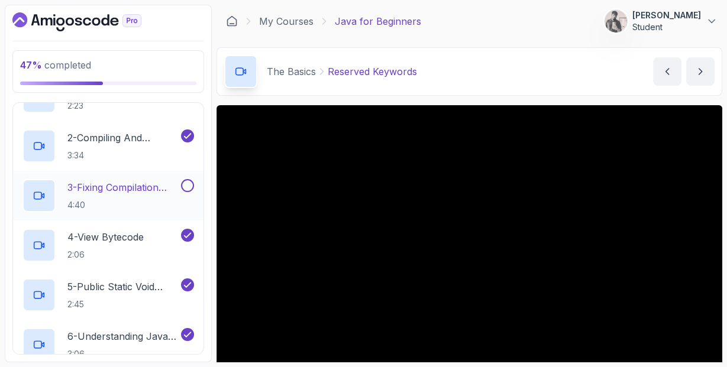
click at [188, 183] on button at bounding box center [187, 185] width 13 height 13
click at [165, 248] on div "4 - View Bytecode 2:06" at bounding box center [100, 245] width 156 height 33
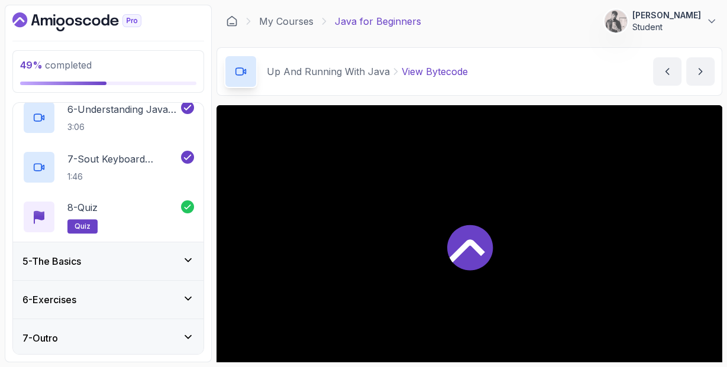
scroll to position [108, 0]
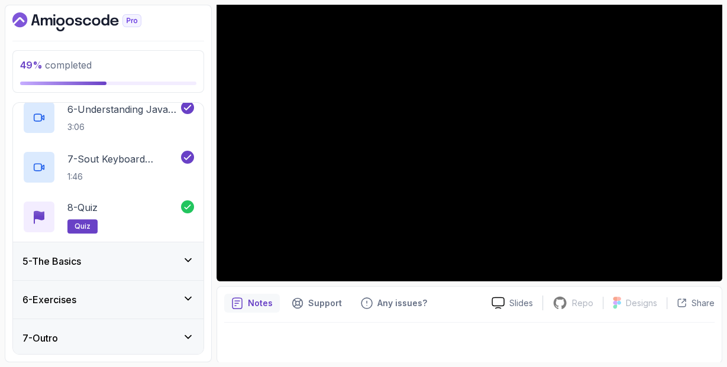
drag, startPoint x: 260, startPoint y: 347, endPoint x: 312, endPoint y: 367, distance: 55.3
click at [312, 367] on html "49 % completed 1 - Intro 2 - Understanding Java 3 - Environment Setup 4 - Up An…" at bounding box center [363, 183] width 727 height 367
click at [176, 255] on div "5 - The Basics" at bounding box center [108, 261] width 172 height 14
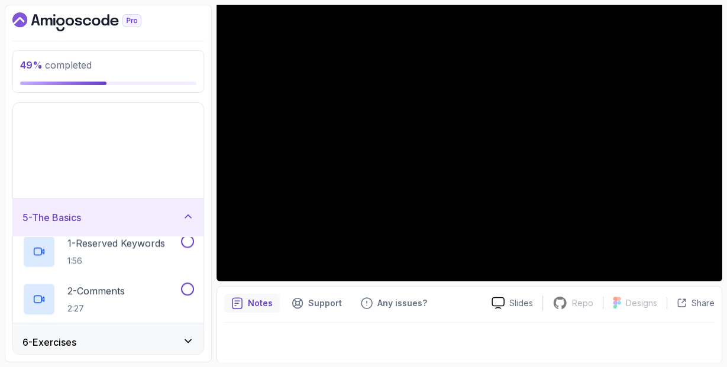
scroll to position [15, 0]
